Goal: Transaction & Acquisition: Purchase product/service

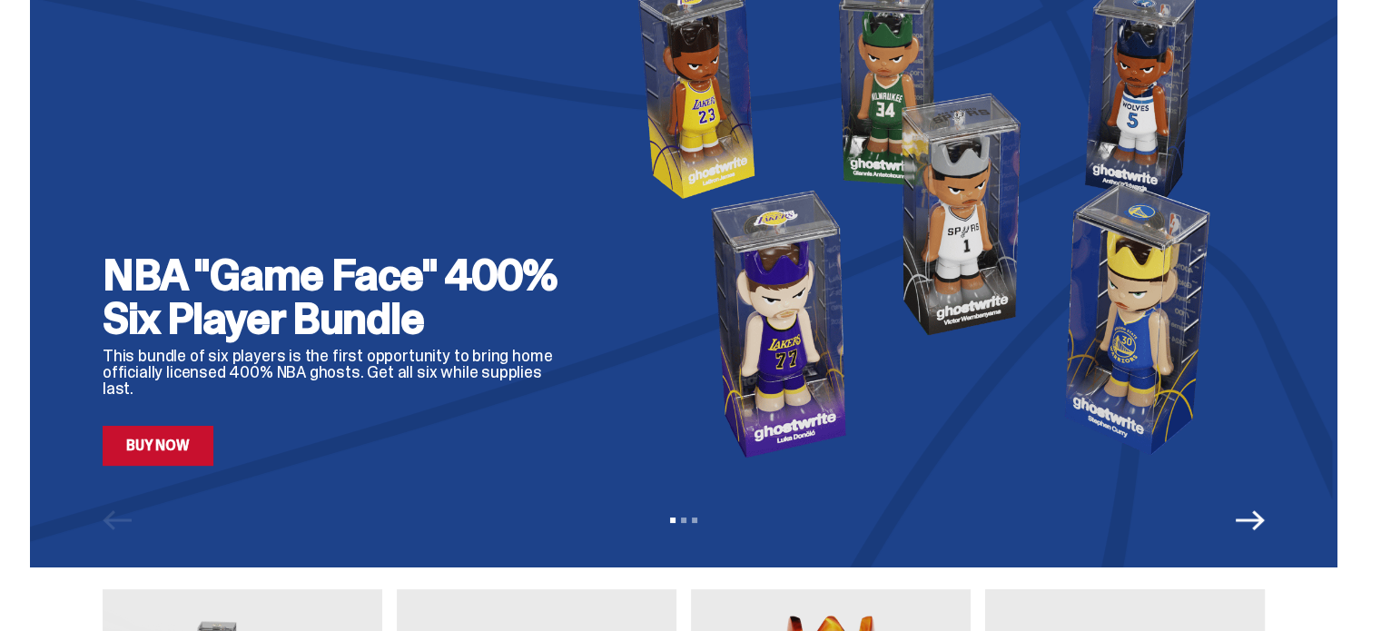
scroll to position [91, 0]
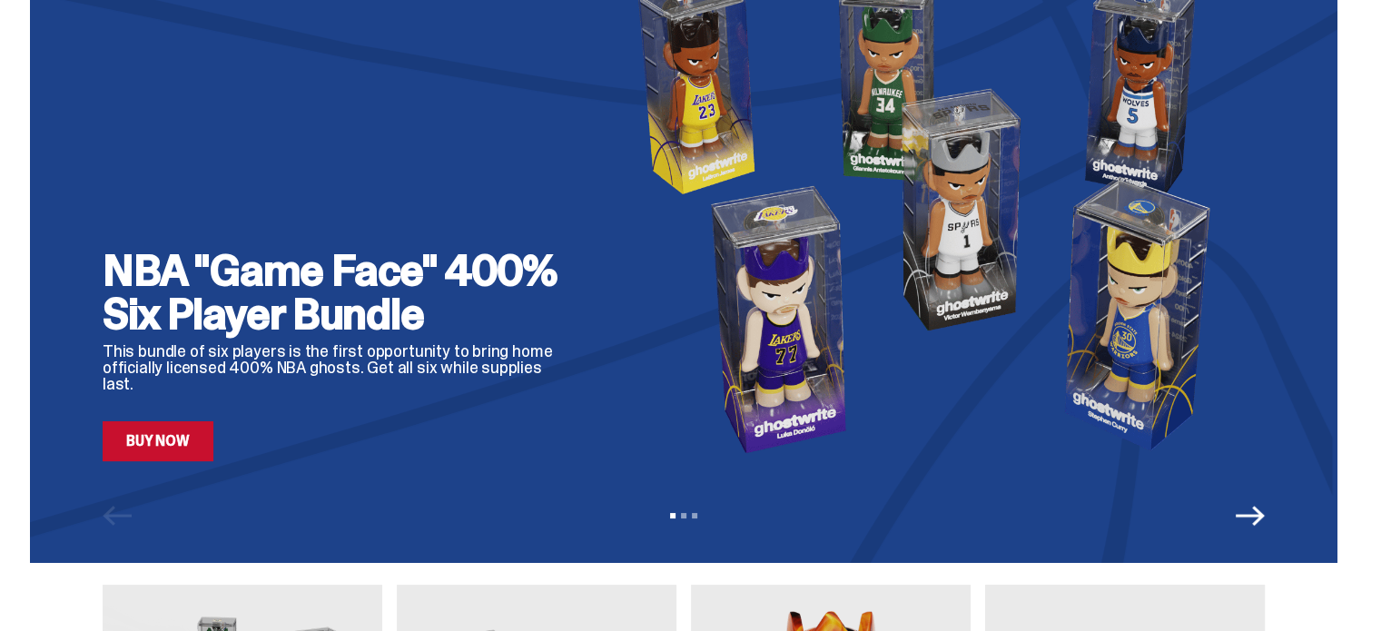
click at [200, 454] on link "Buy Now" at bounding box center [158, 441] width 111 height 40
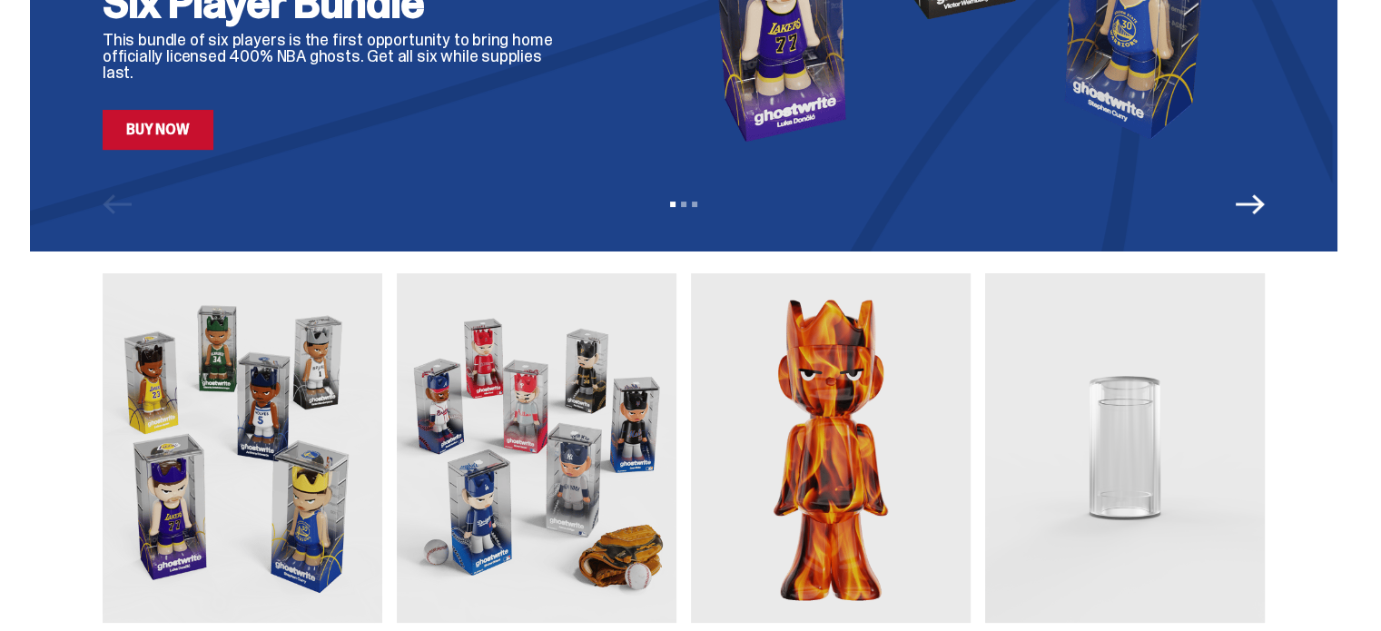
scroll to position [636, 0]
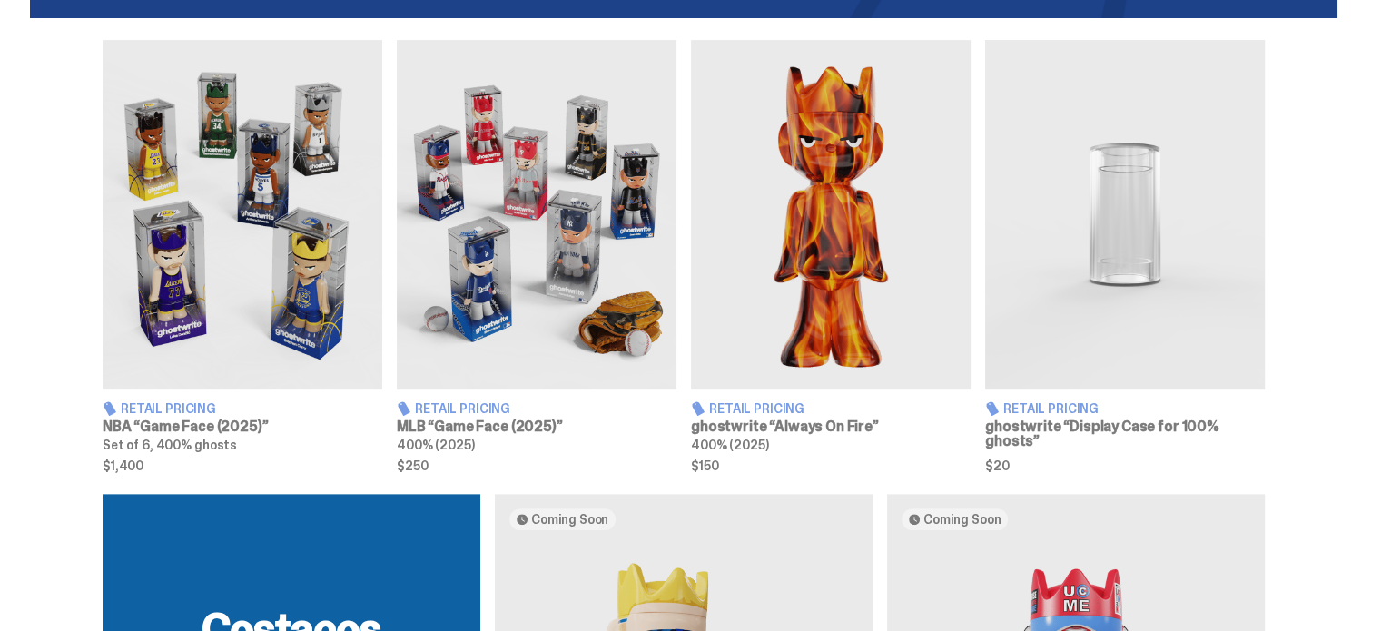
click at [519, 191] on img at bounding box center [537, 215] width 280 height 350
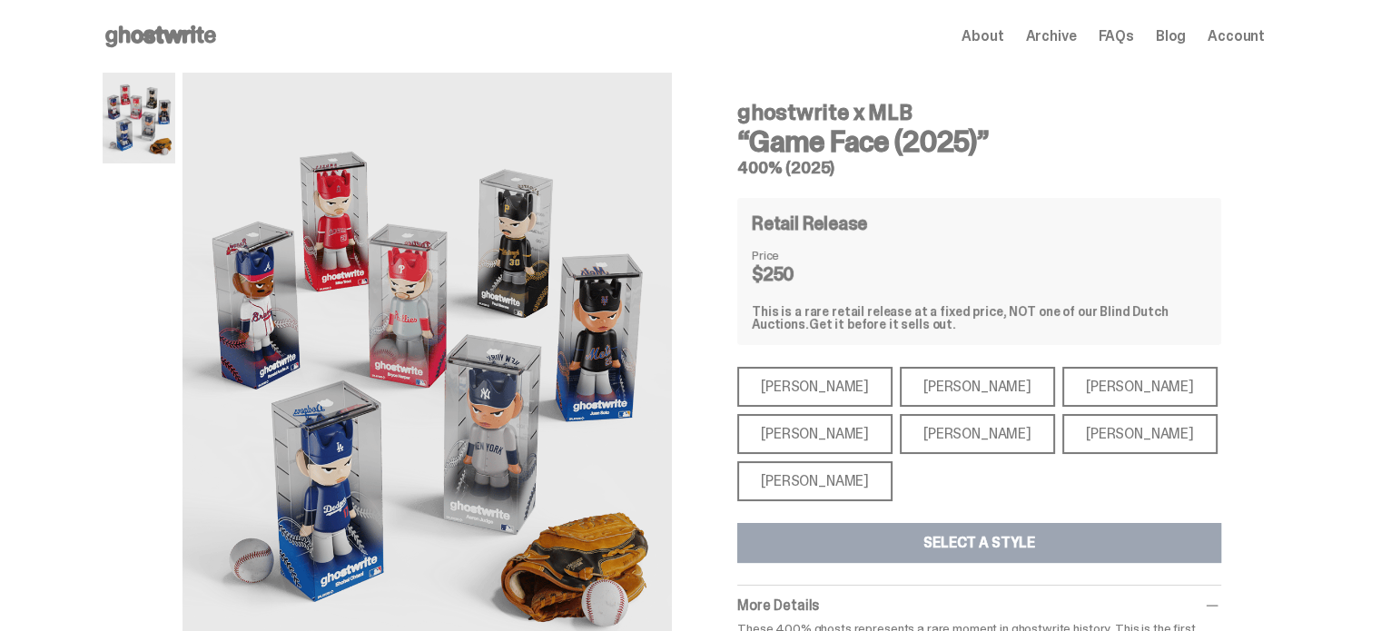
click at [800, 470] on div "[PERSON_NAME]" at bounding box center [815, 481] width 155 height 40
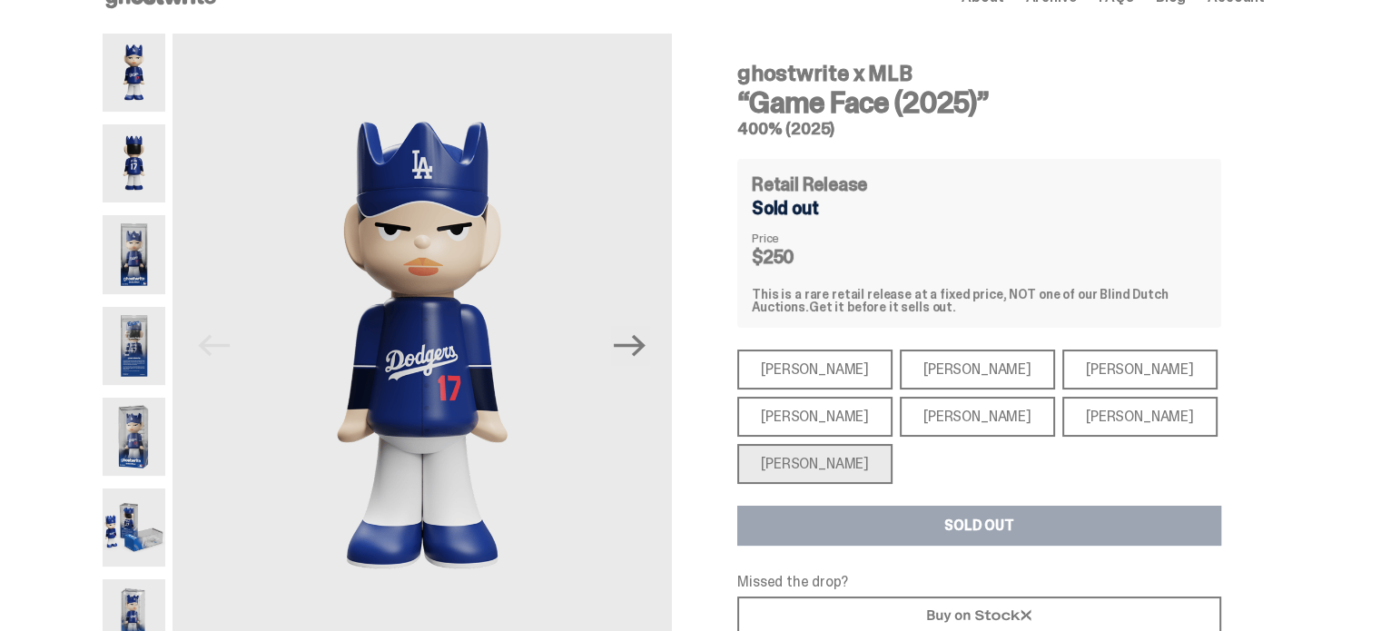
scroll to position [91, 0]
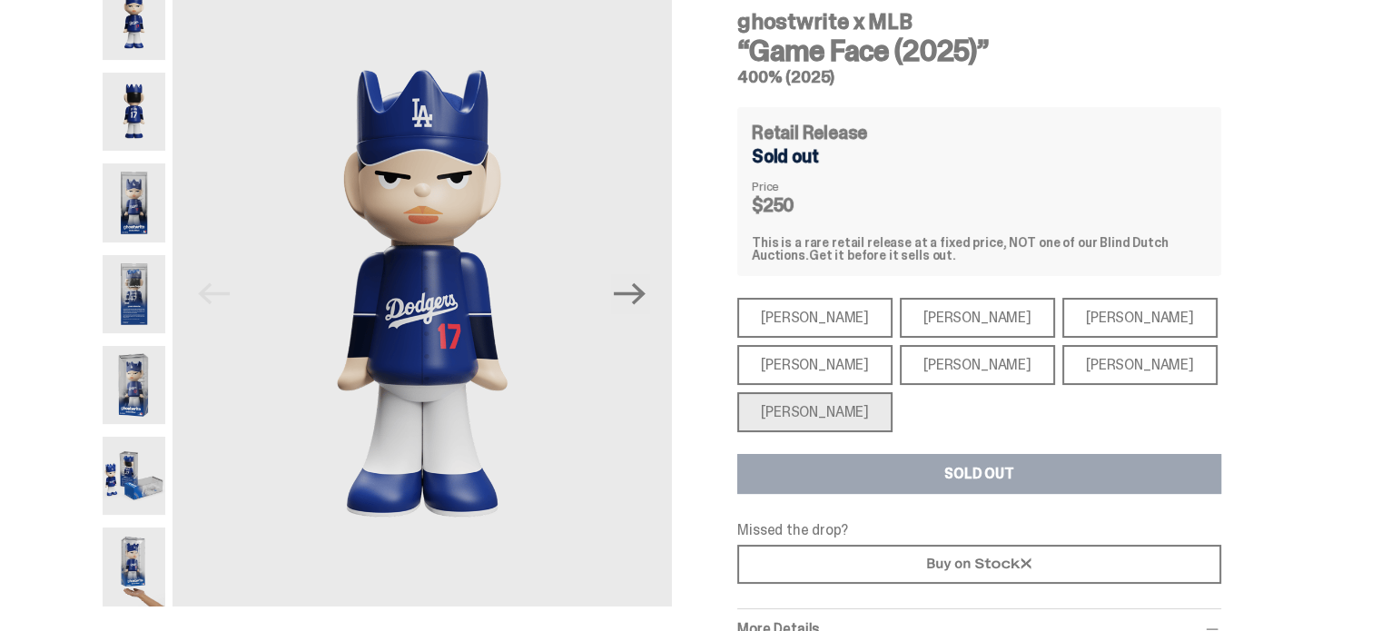
click at [793, 330] on div "[PERSON_NAME]" at bounding box center [815, 318] width 155 height 40
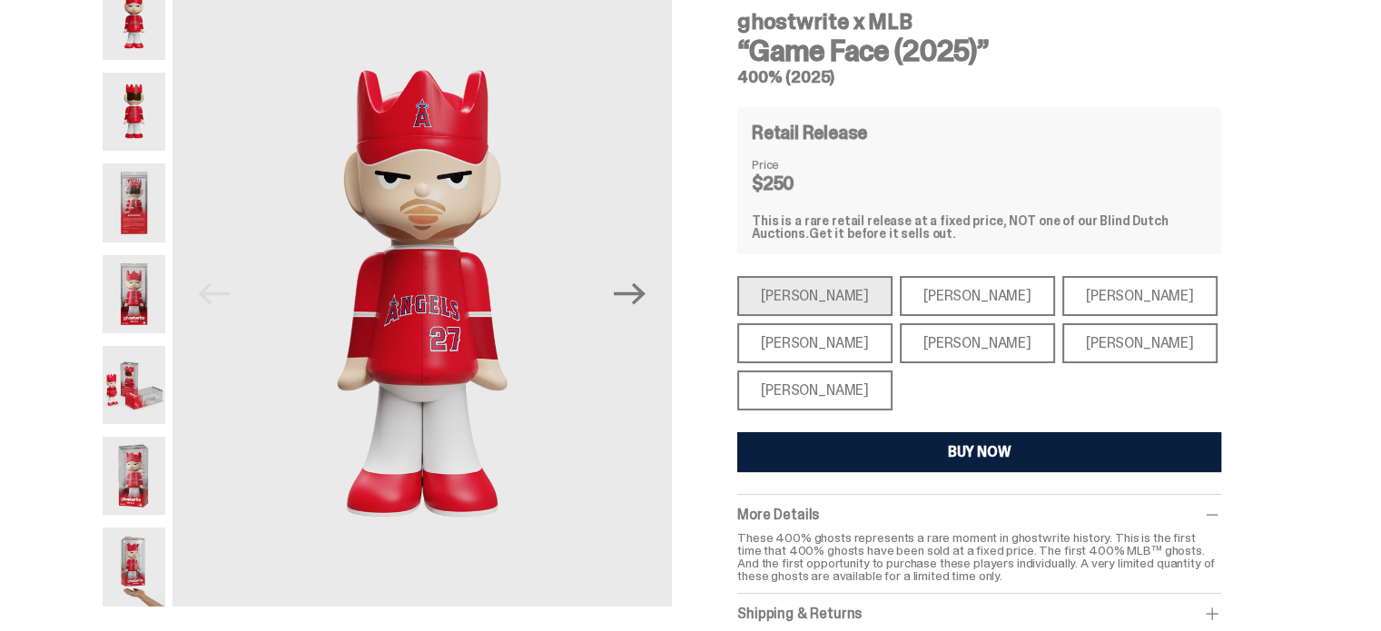
click at [908, 288] on div "[PERSON_NAME]" at bounding box center [977, 296] width 155 height 40
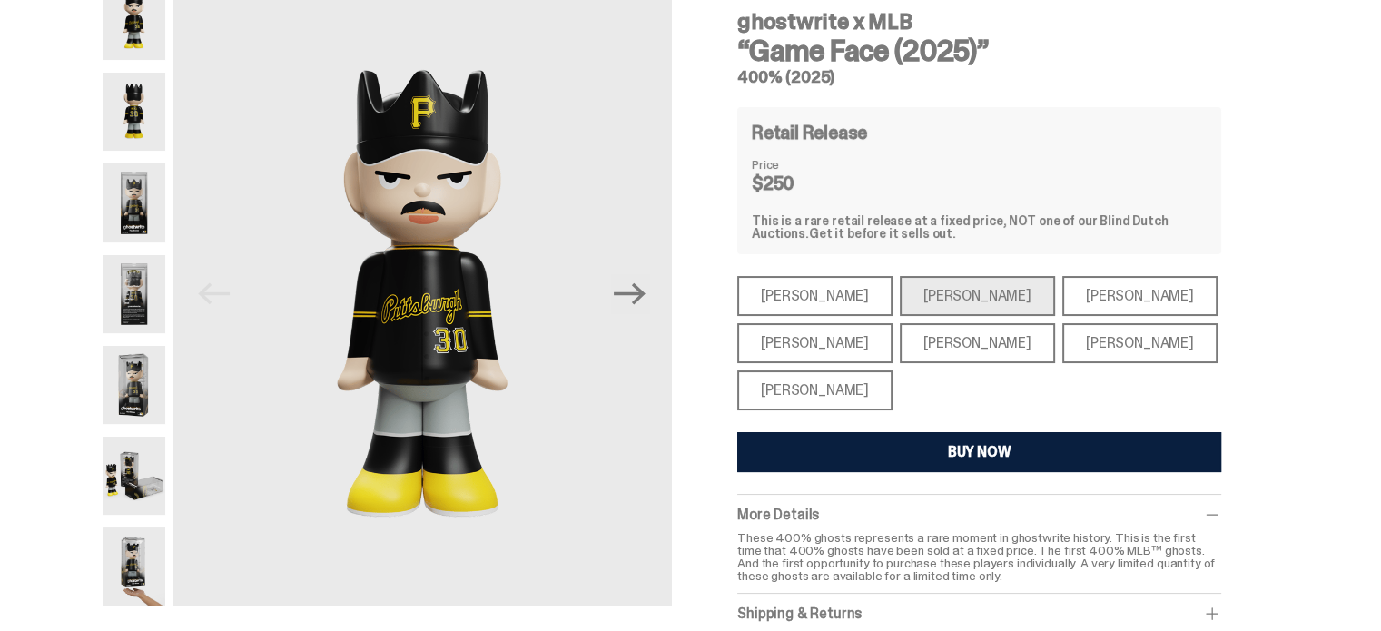
click at [1063, 292] on div "[PERSON_NAME]" at bounding box center [1140, 296] width 155 height 40
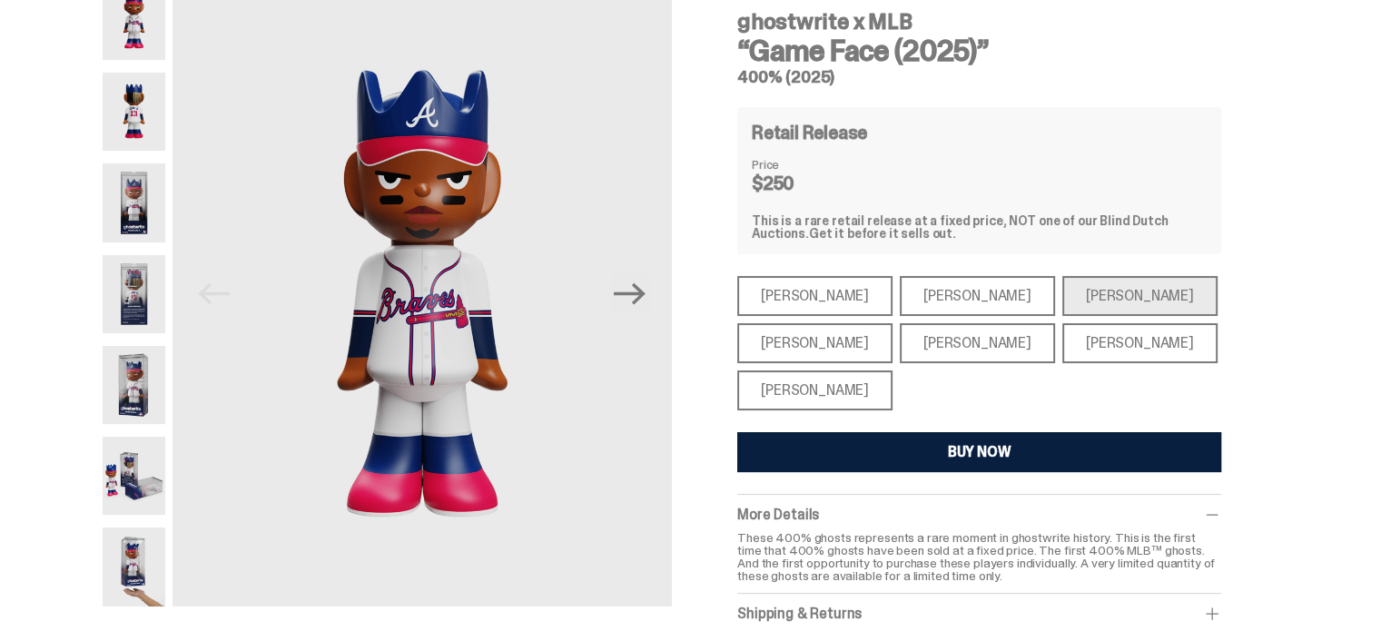
click at [1072, 349] on div "[PERSON_NAME]" at bounding box center [1140, 343] width 155 height 40
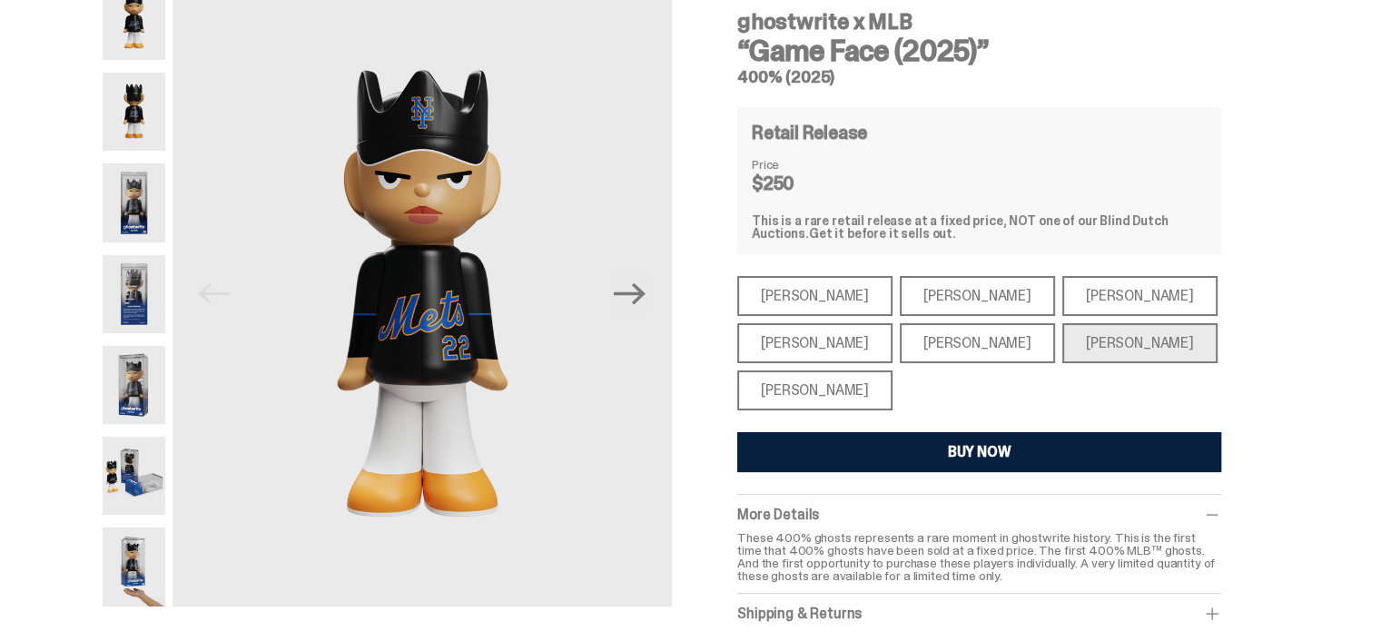
click at [940, 335] on div "[PERSON_NAME]" at bounding box center [977, 343] width 155 height 40
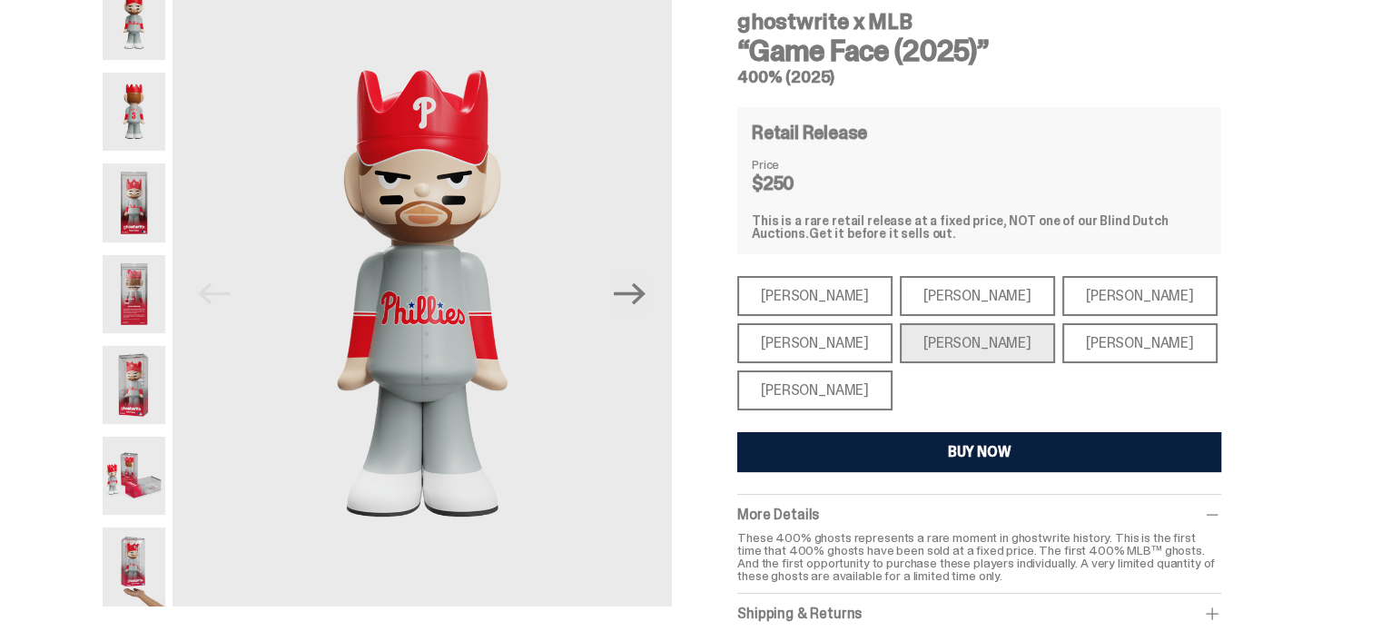
click at [807, 340] on div "[PERSON_NAME]" at bounding box center [815, 343] width 155 height 40
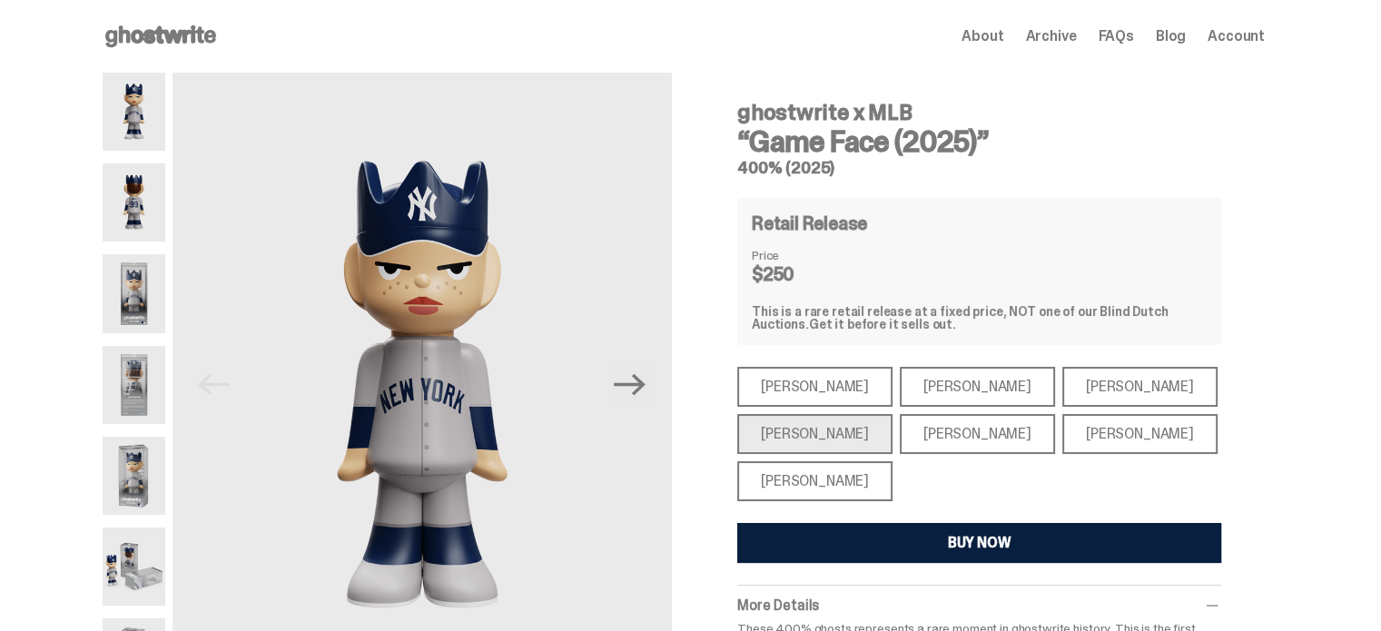
click at [815, 493] on div "[PERSON_NAME]" at bounding box center [815, 481] width 155 height 40
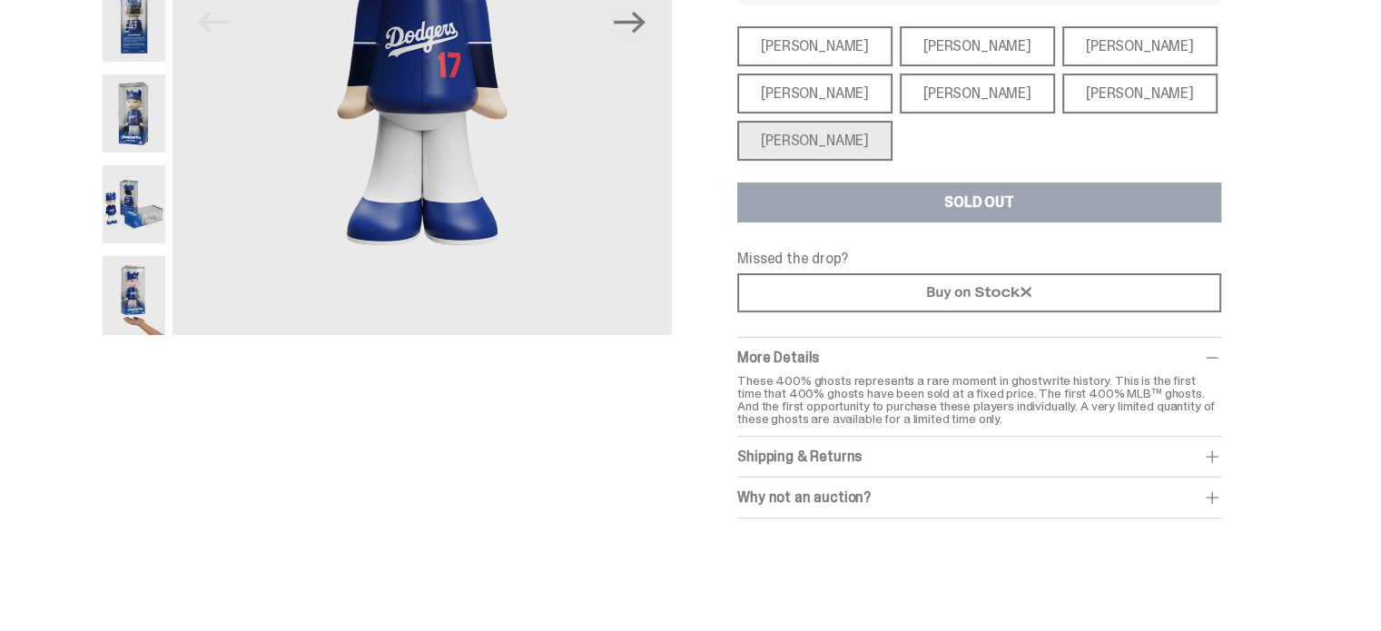
scroll to position [363, 0]
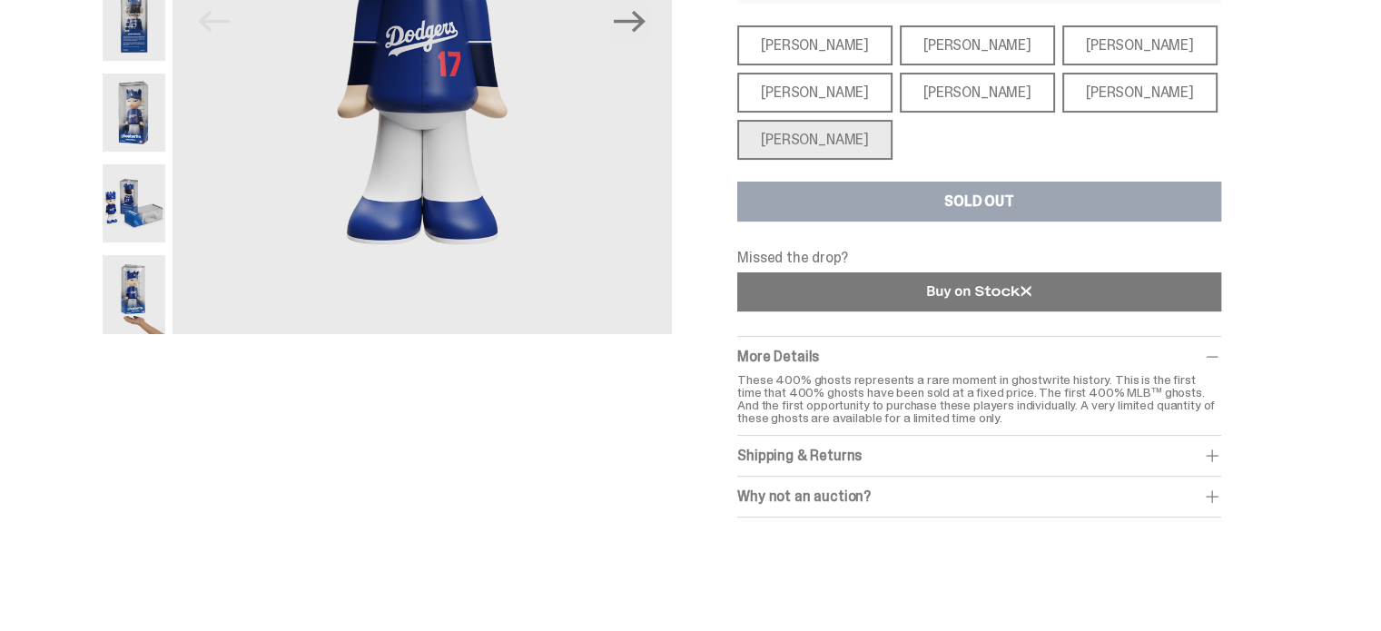
click at [767, 279] on link at bounding box center [980, 291] width 484 height 39
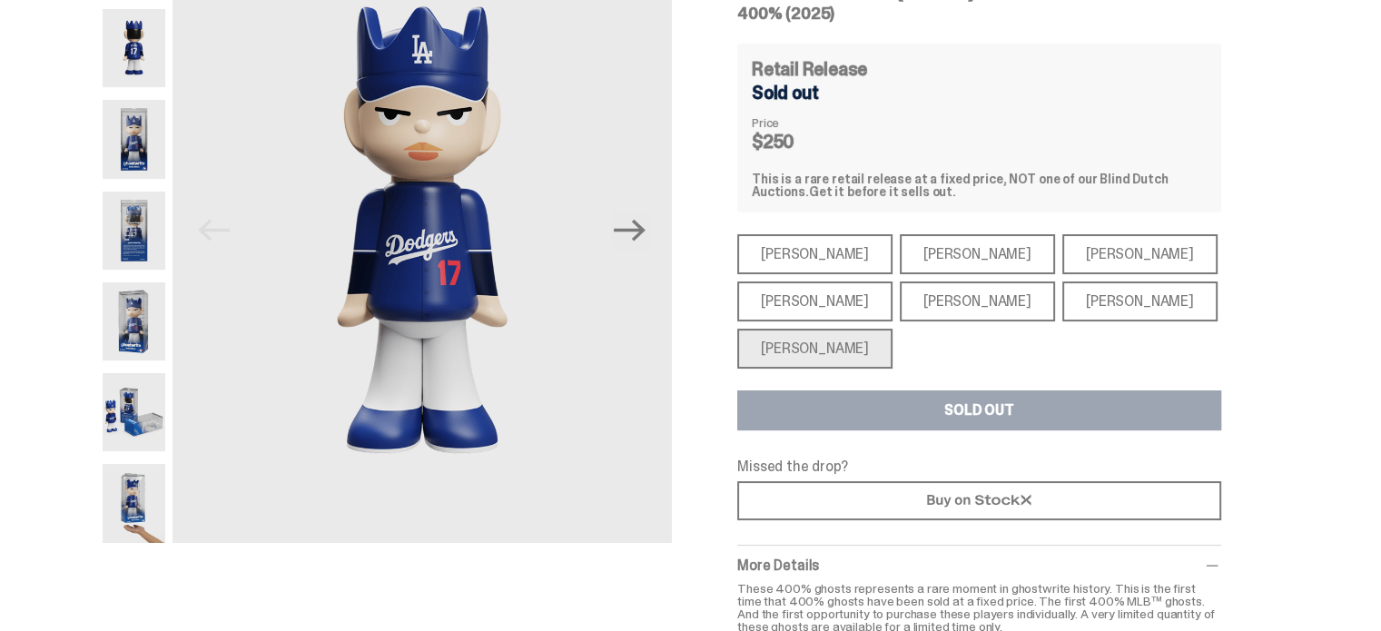
scroll to position [0, 0]
